Goal: Information Seeking & Learning: Learn about a topic

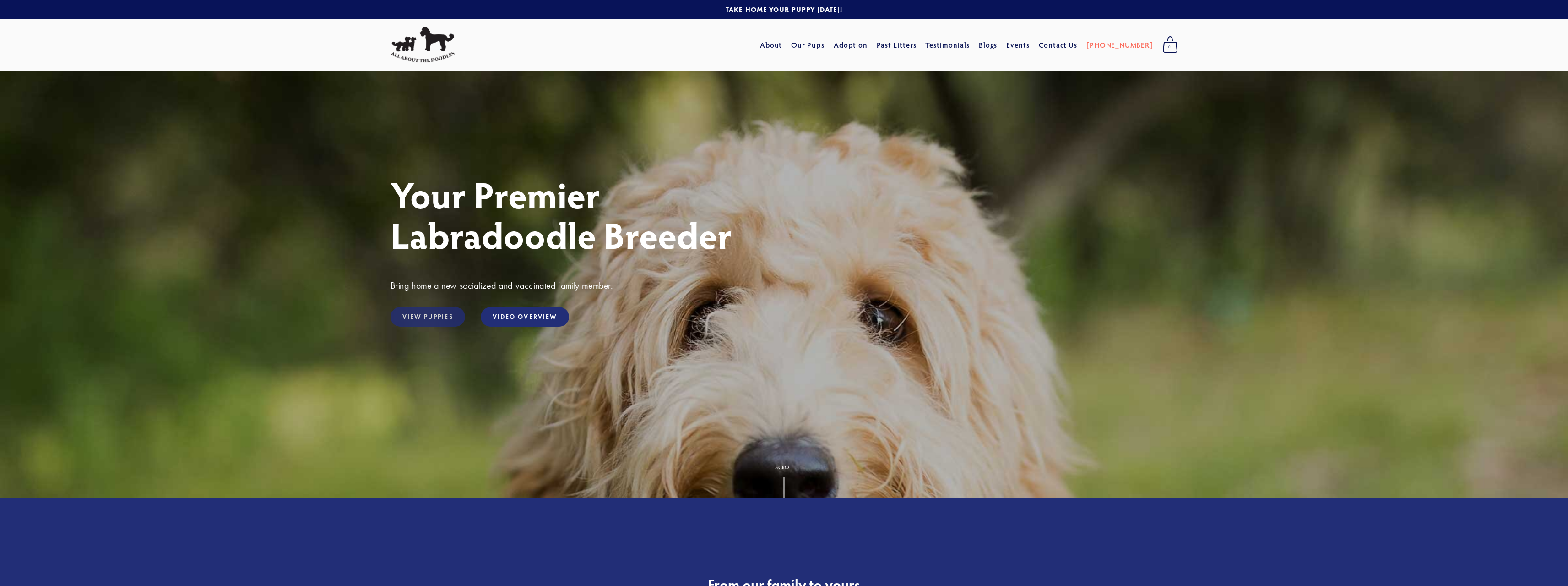
click at [427, 316] on link "View Puppies" at bounding box center [428, 317] width 75 height 19
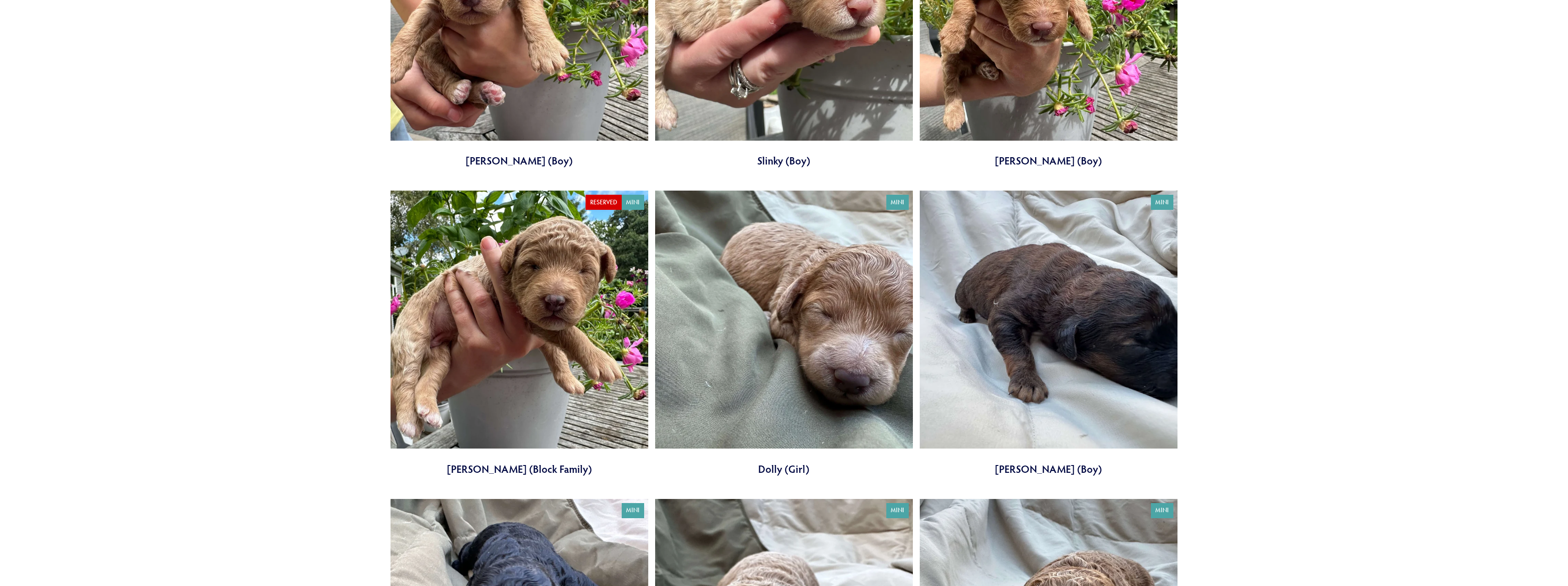
scroll to position [2382, 0]
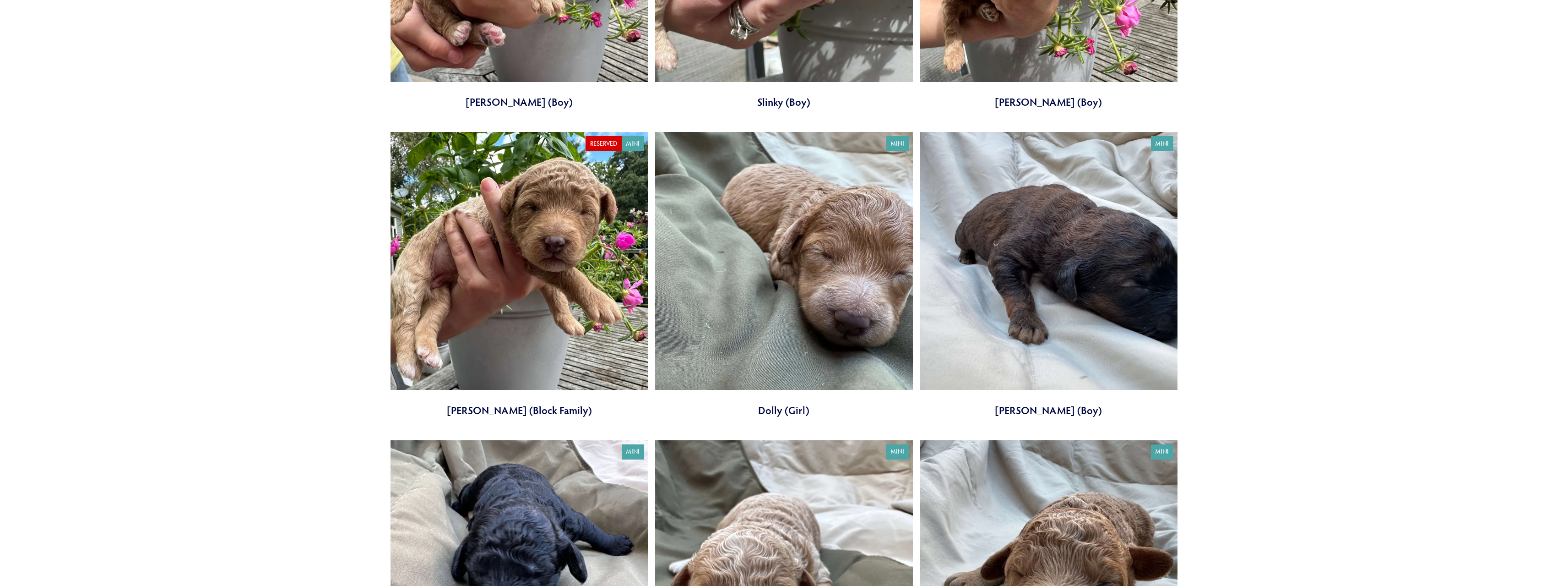
click at [1093, 244] on link at bounding box center [1048, 275] width 257 height 286
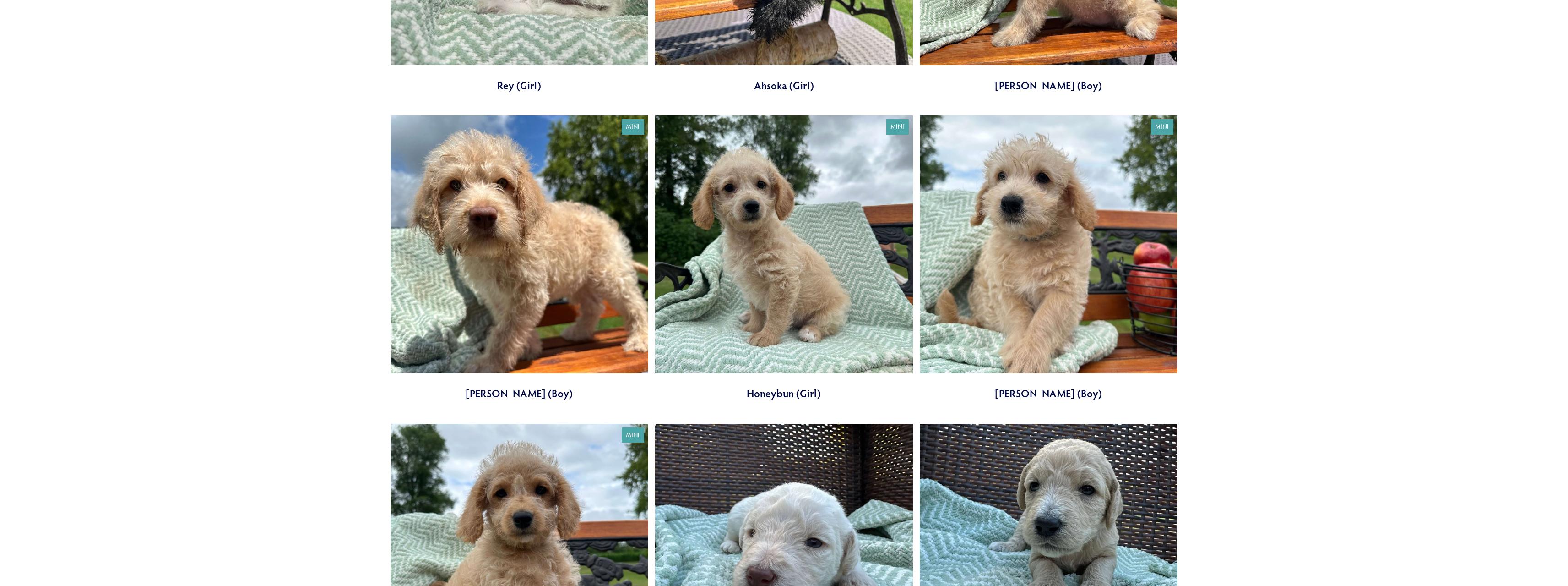
scroll to position [641, 0]
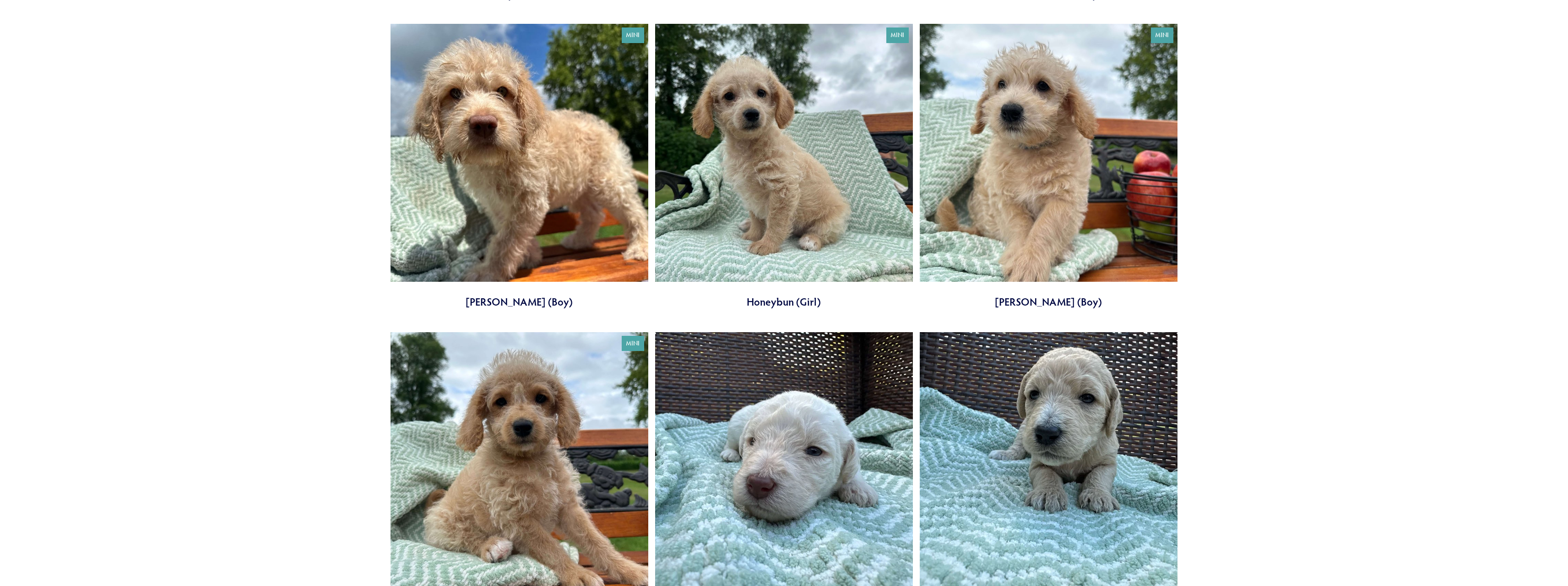
click at [965, 178] on link at bounding box center [1048, 166] width 257 height 286
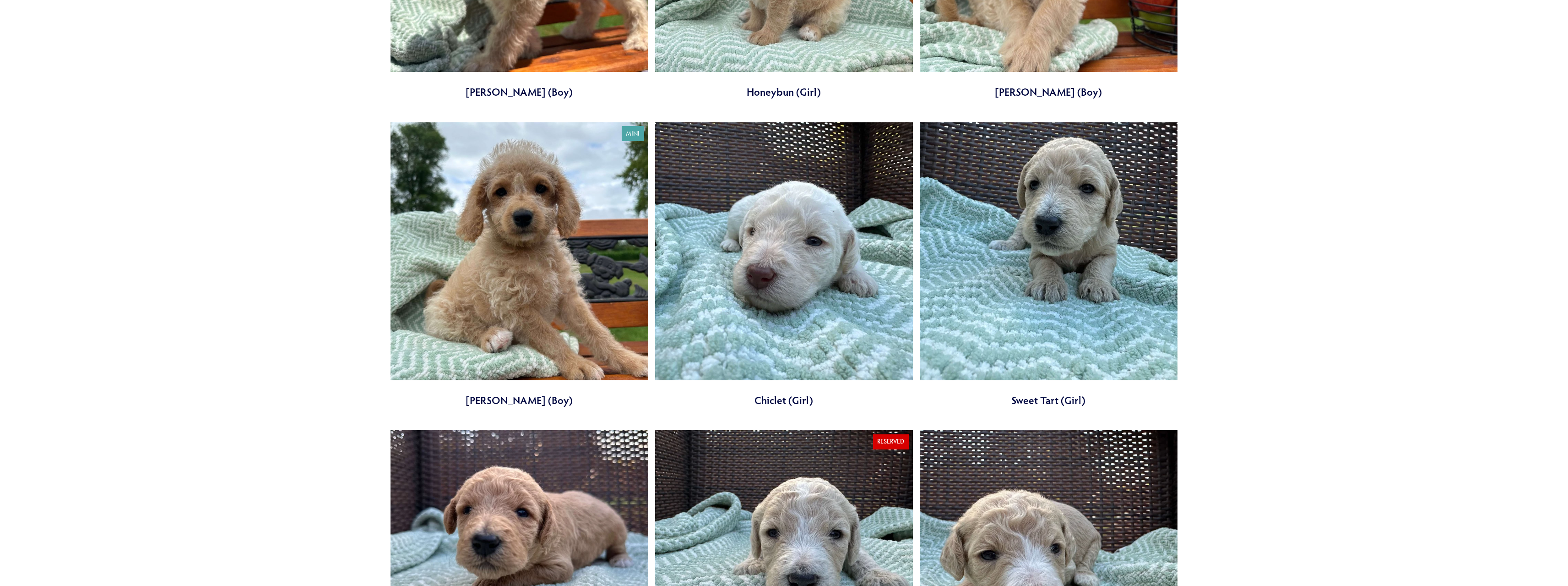
scroll to position [864, 0]
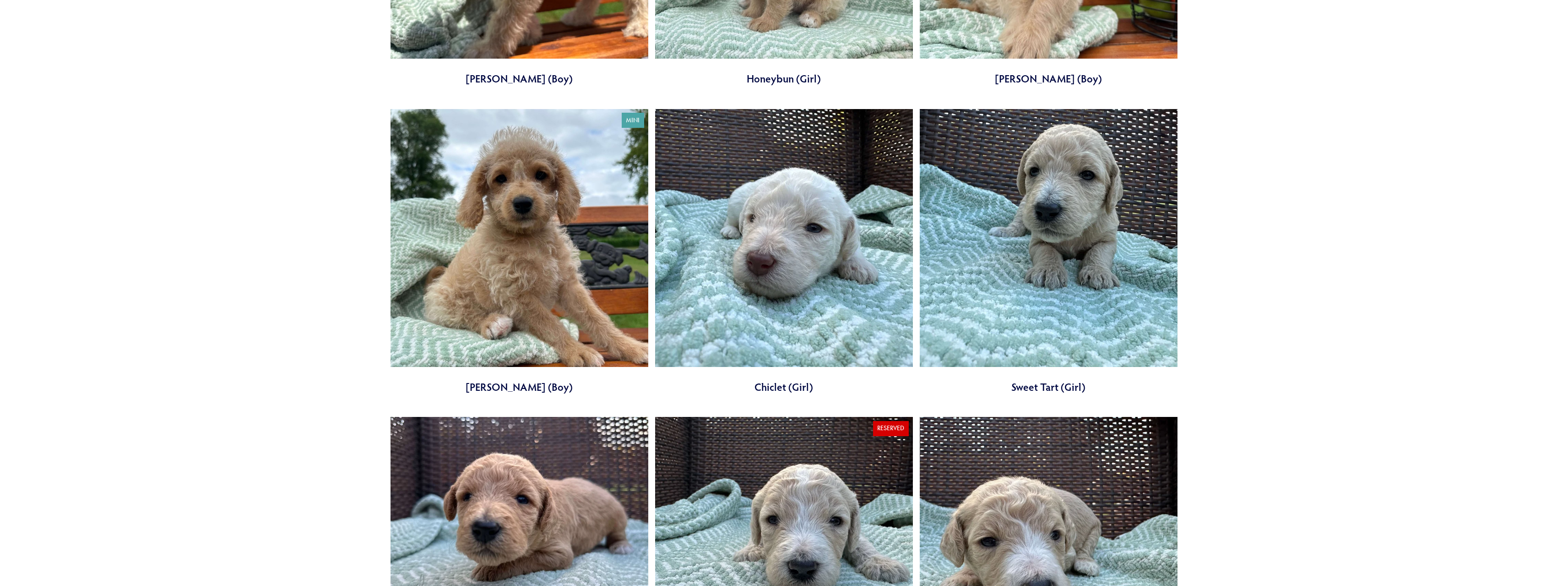
click at [769, 275] on link at bounding box center [783, 252] width 257 height 286
click at [499, 263] on link at bounding box center [519, 252] width 257 height 286
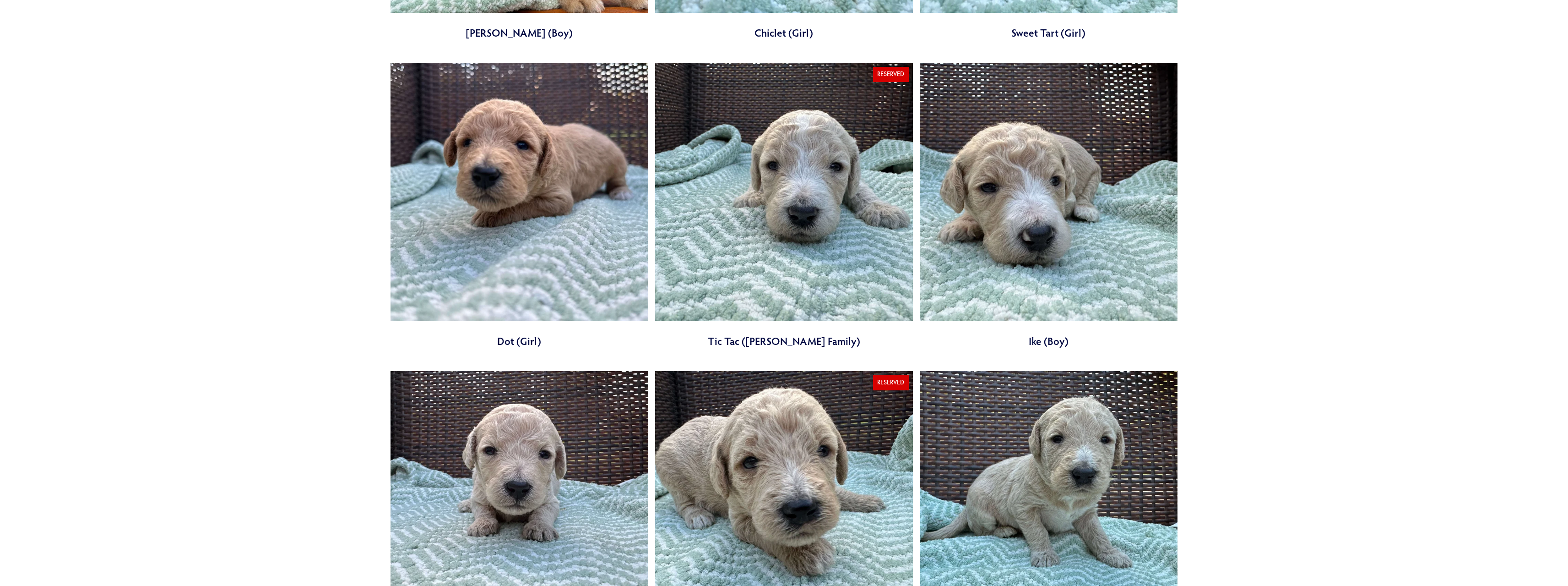
scroll to position [1231, 0]
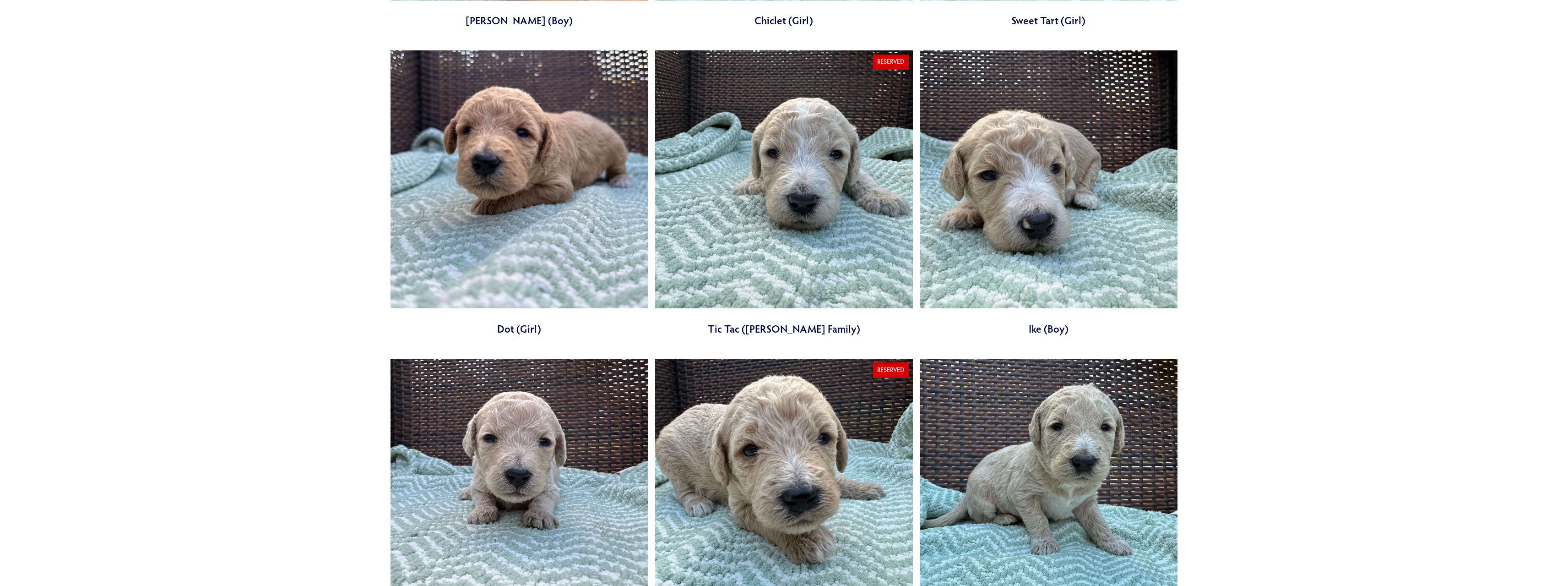
click at [1032, 212] on link at bounding box center [1048, 193] width 257 height 286
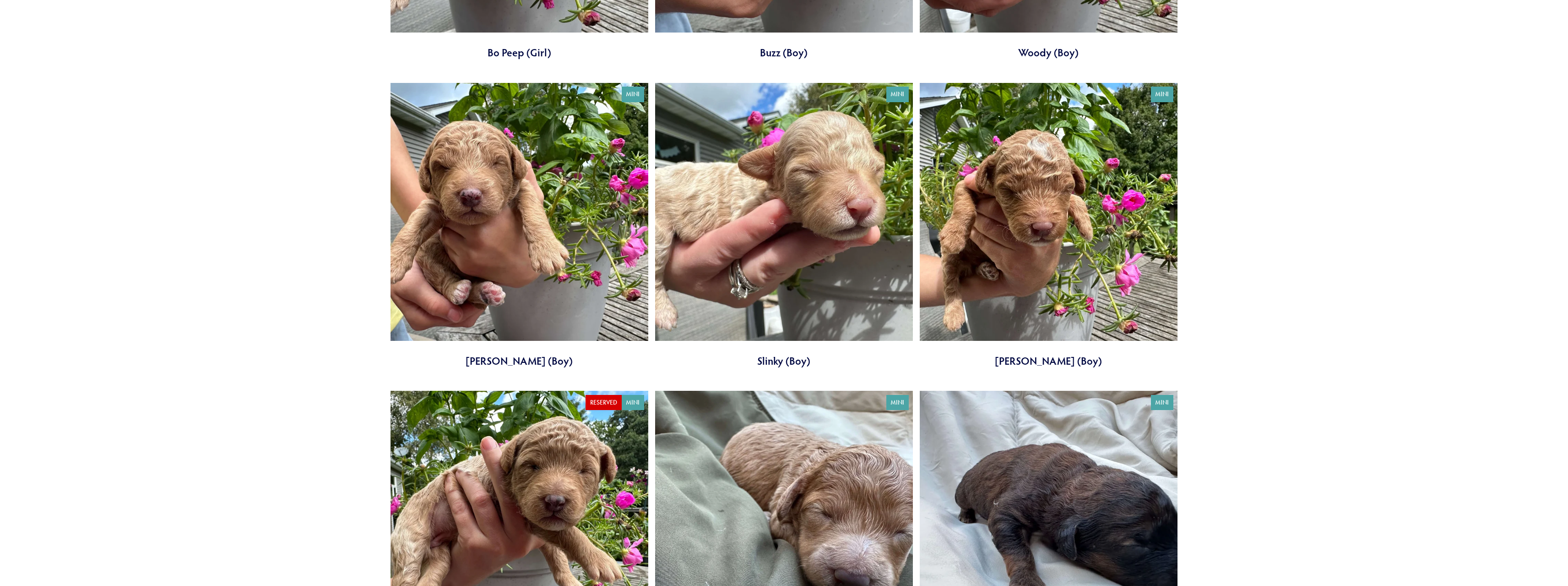
scroll to position [2147, 0]
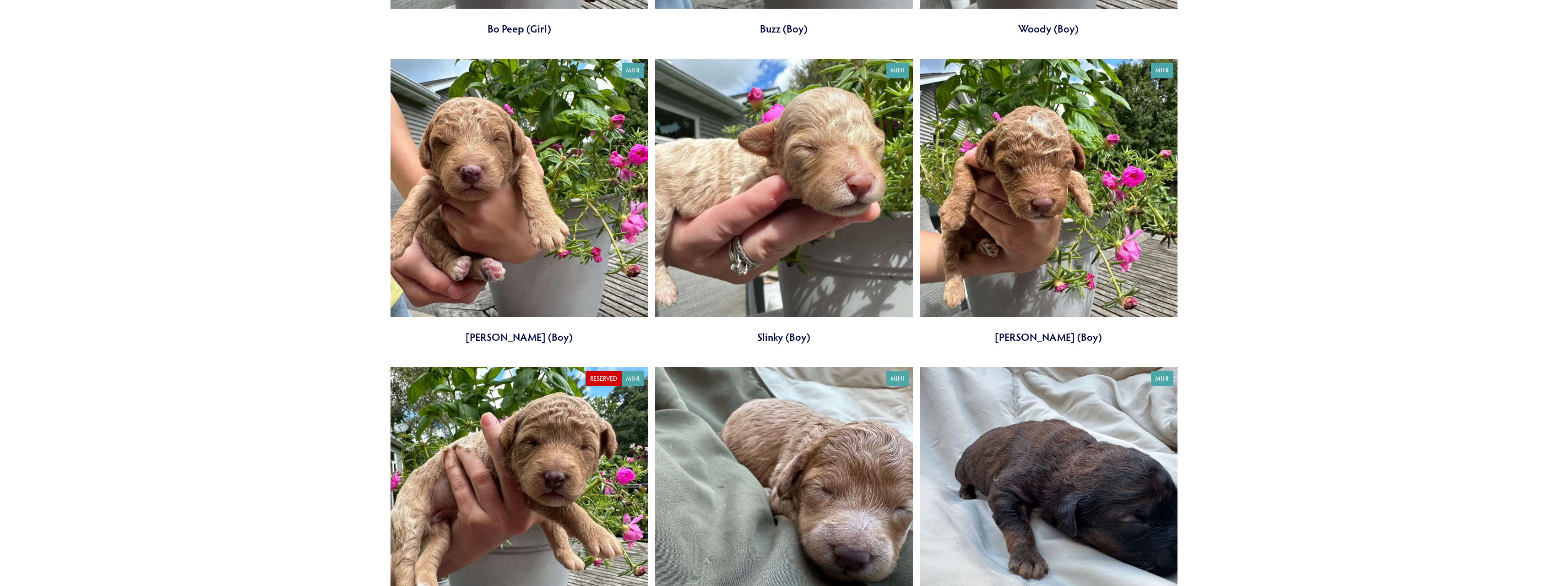
click at [1041, 248] on link at bounding box center [1048, 202] width 257 height 286
click at [1057, 178] on link at bounding box center [1048, 202] width 257 height 286
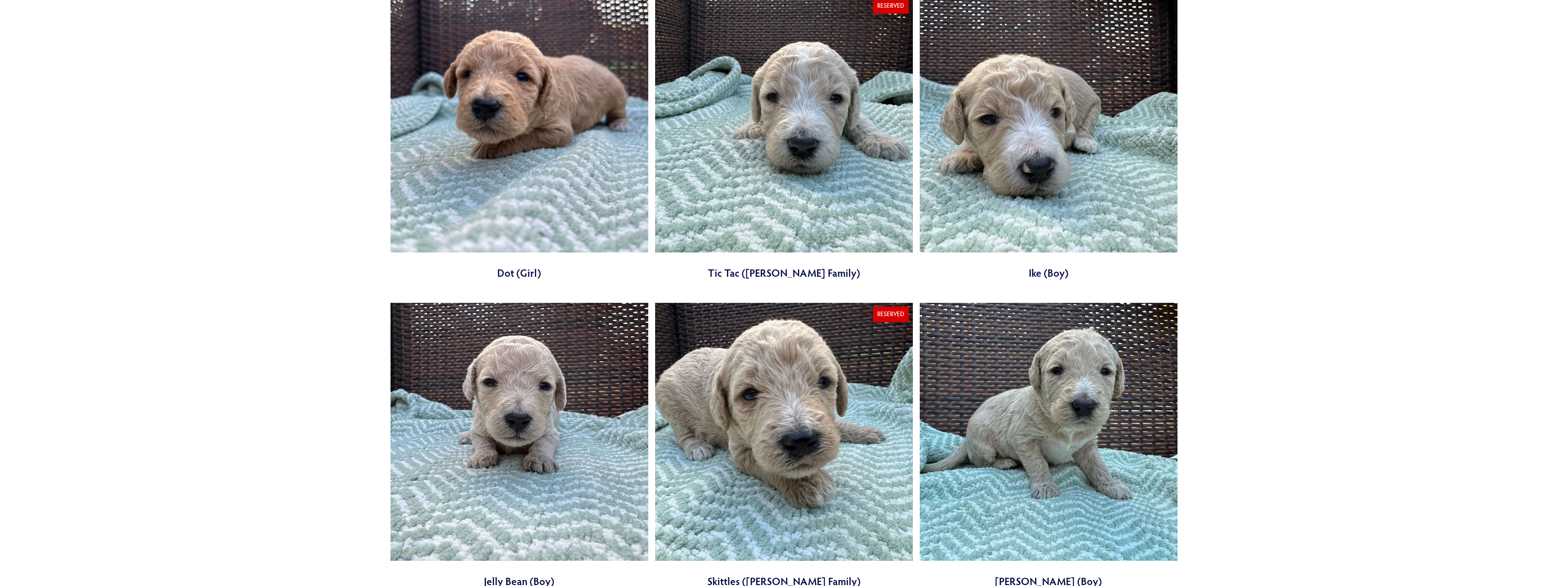
scroll to position [1277, 0]
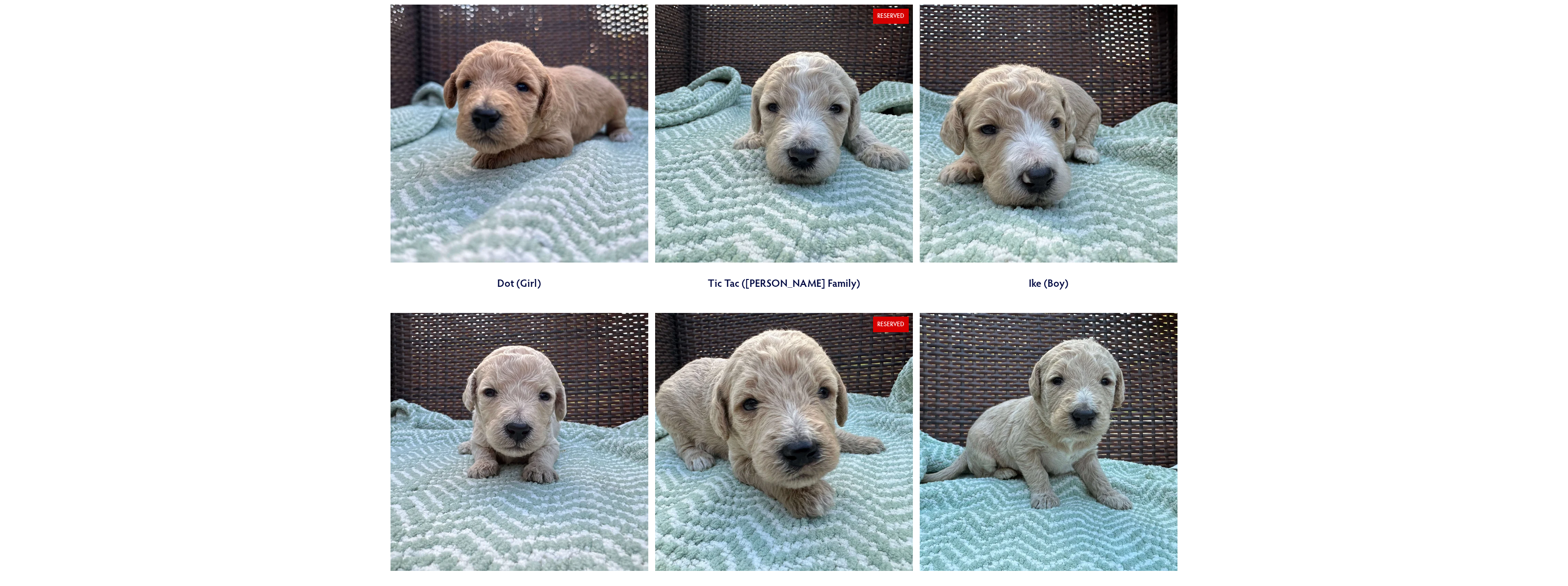
click at [477, 135] on link at bounding box center [519, 147] width 257 height 286
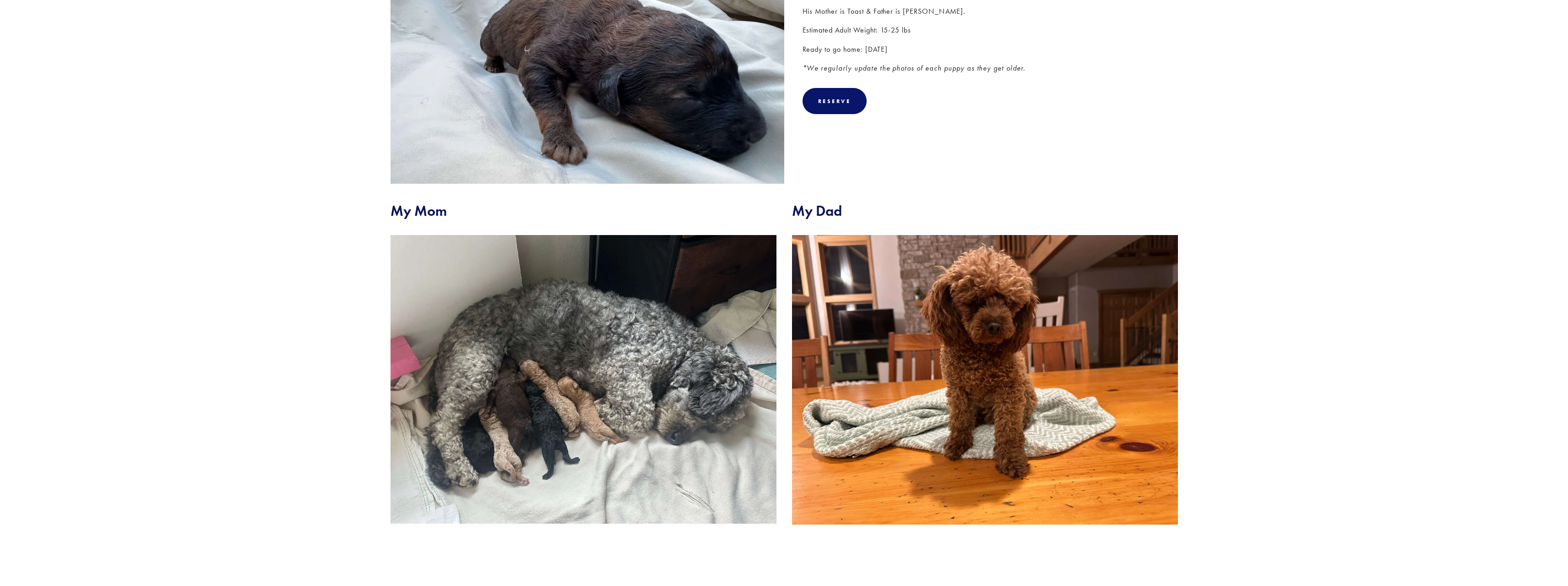
scroll to position [118, 0]
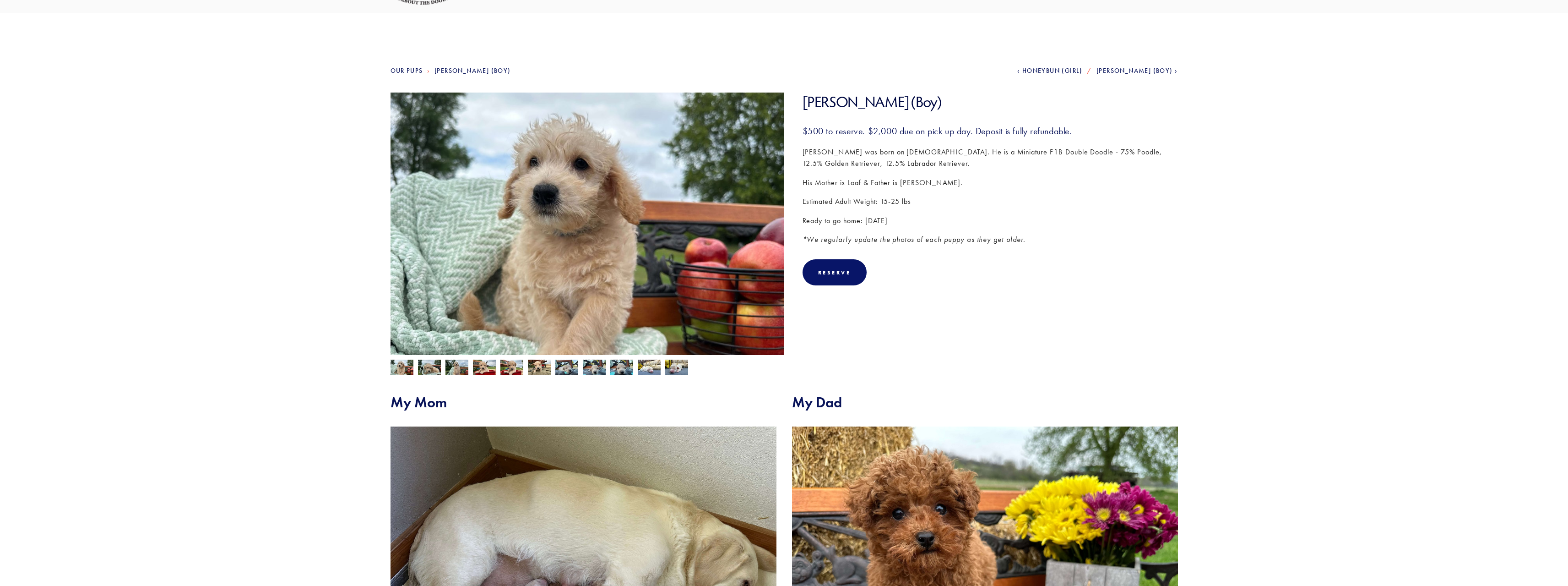
scroll to position [50, 0]
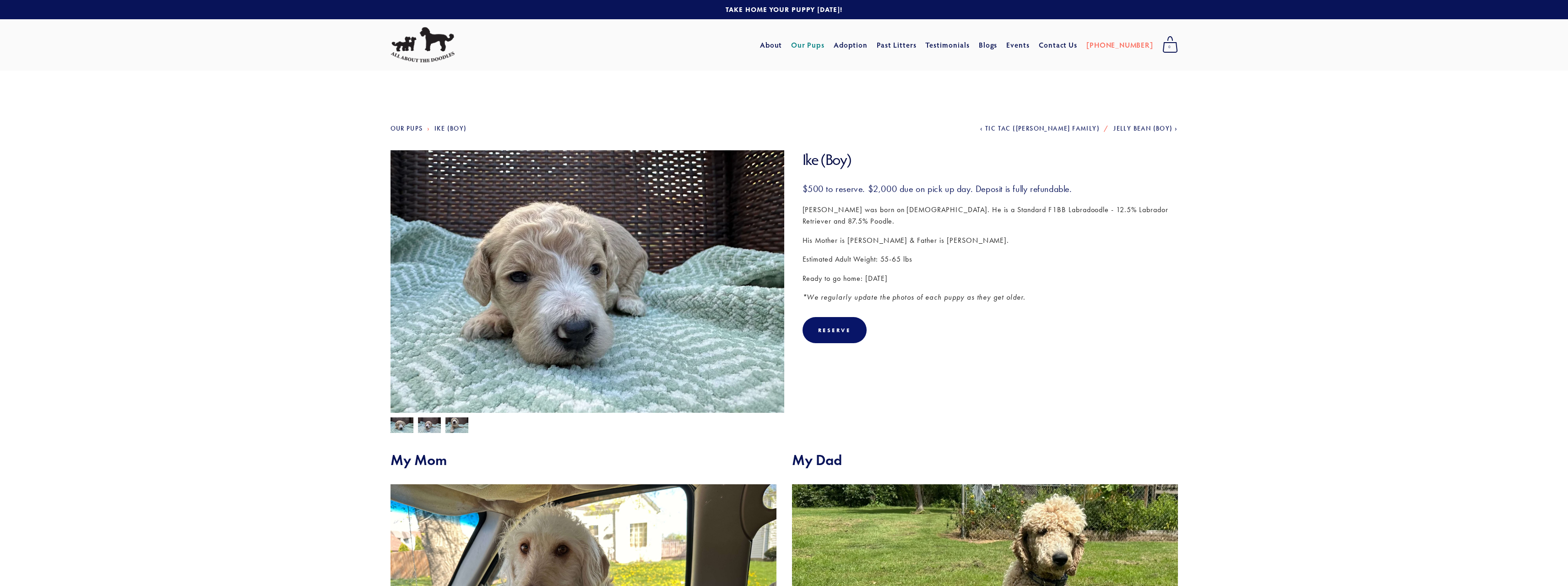
click at [420, 422] on img at bounding box center [430, 426] width 23 height 18
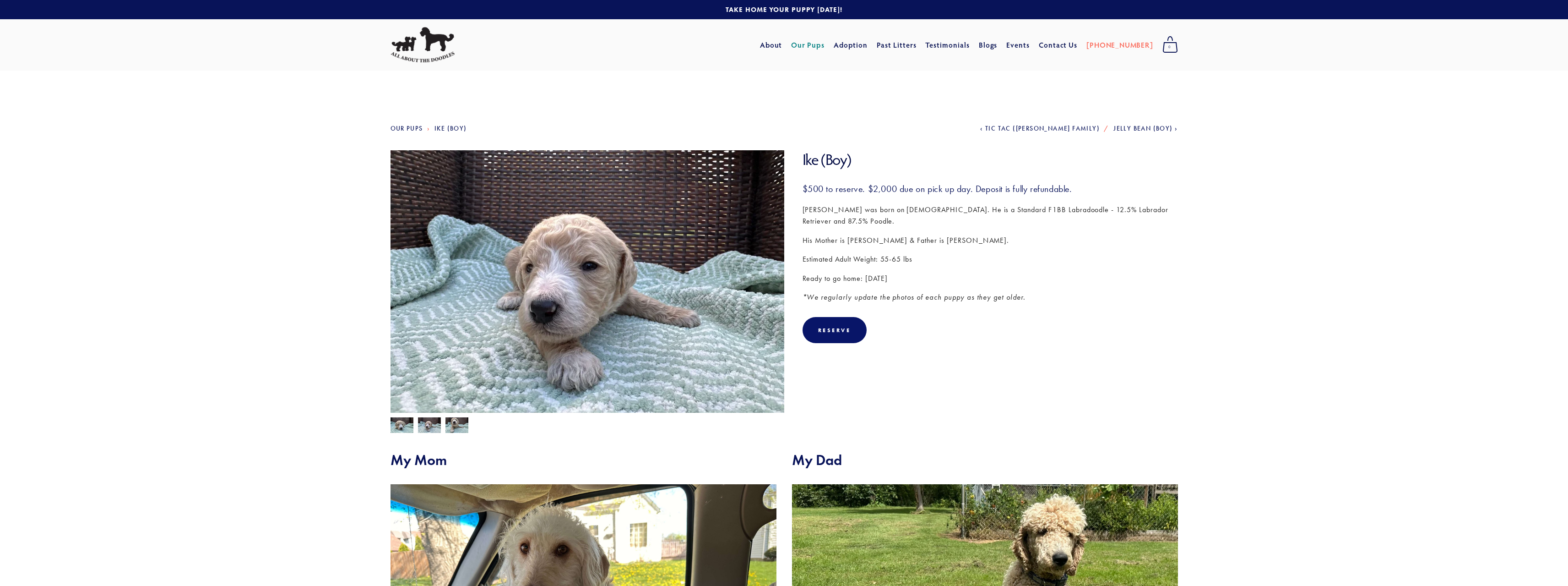
click at [460, 425] on img at bounding box center [457, 426] width 23 height 18
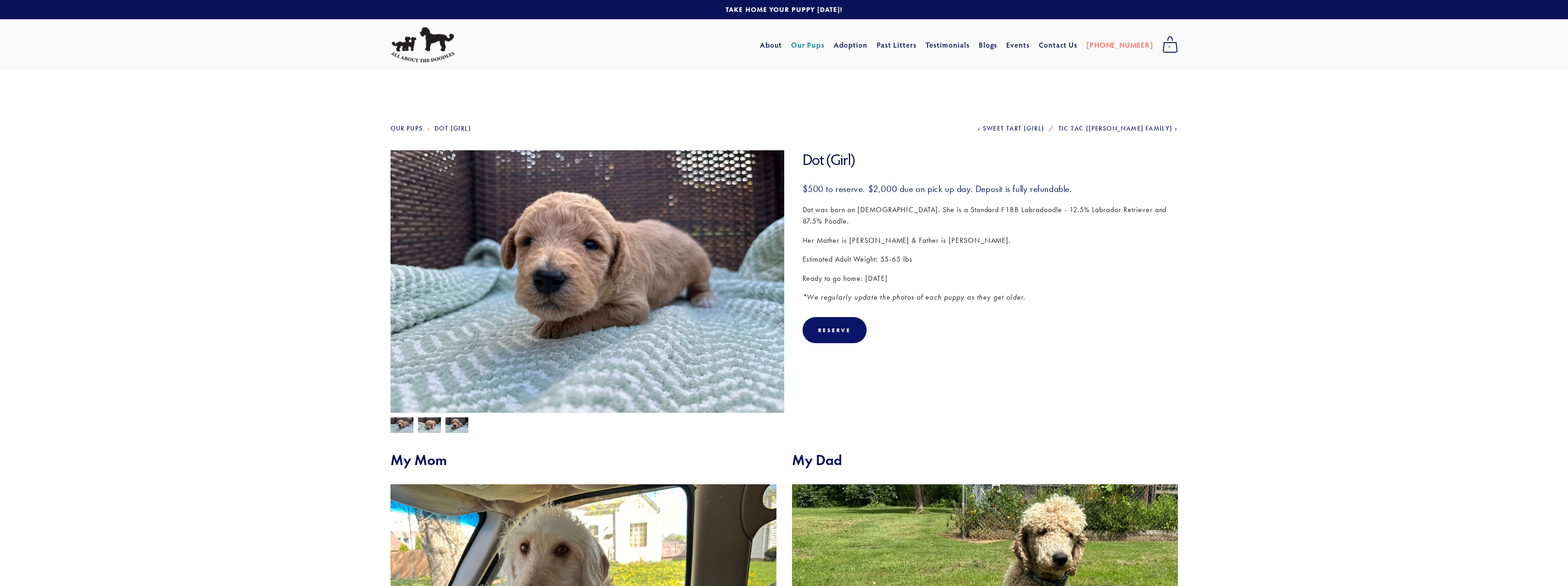
click at [429, 427] on img at bounding box center [430, 425] width 23 height 18
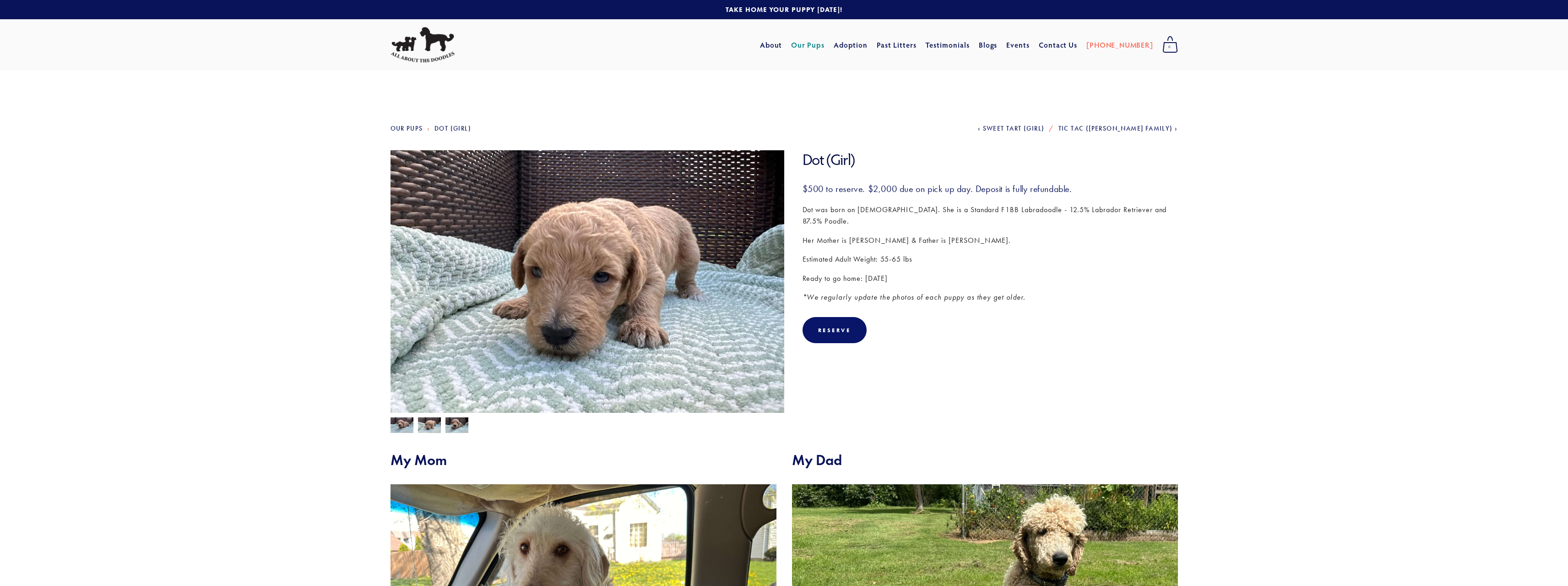
click at [458, 422] on img at bounding box center [457, 426] width 23 height 18
